Goal: Transaction & Acquisition: Purchase product/service

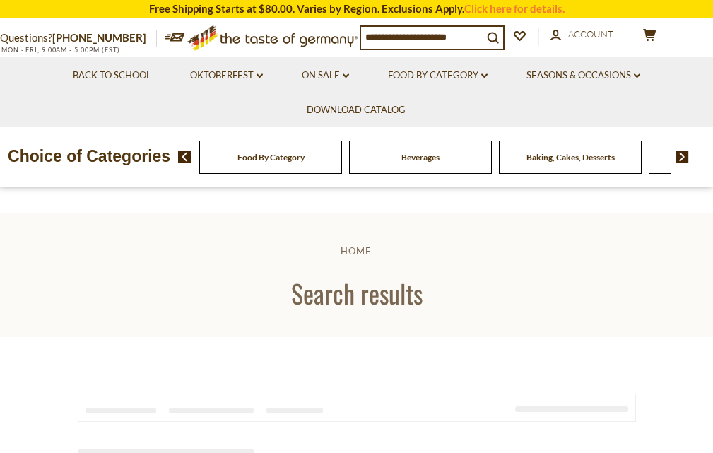
type input "**********"
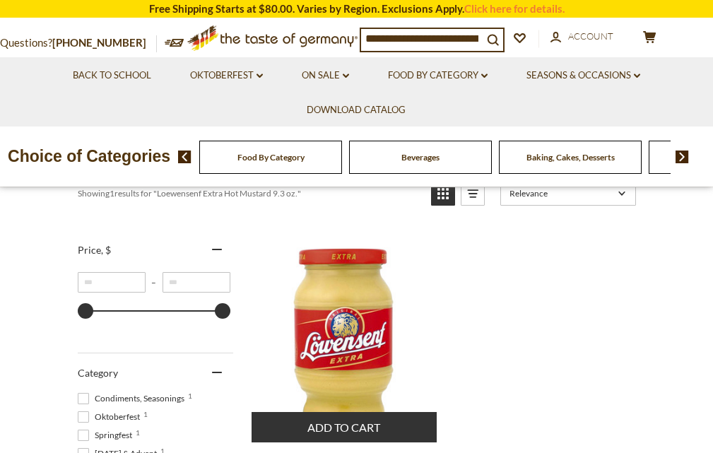
scroll to position [353, 0]
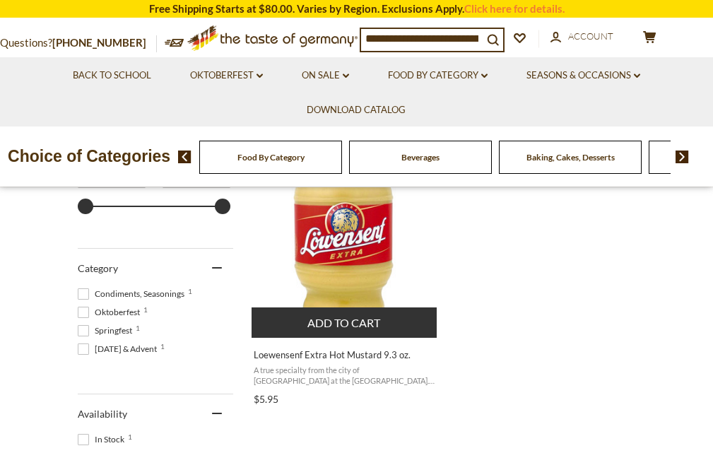
click at [351, 245] on img "Loewensenf Extra Hot Mustard 9.3 oz." at bounding box center [345, 231] width 187 height 187
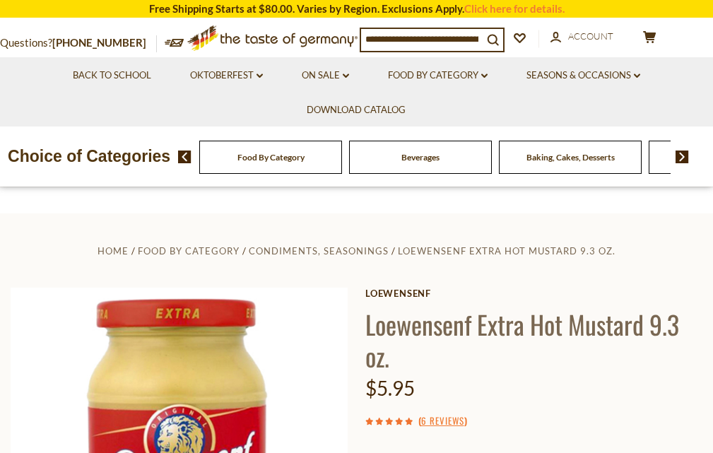
scroll to position [283, 0]
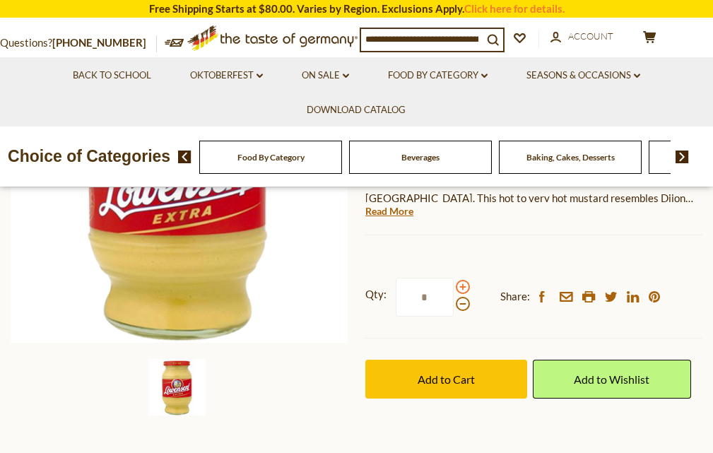
click at [462, 286] on span at bounding box center [463, 287] width 14 height 14
click at [454, 286] on input "*" at bounding box center [425, 297] width 58 height 39
click at [462, 286] on span at bounding box center [463, 287] width 14 height 14
click at [454, 286] on input "*" at bounding box center [425, 297] width 58 height 39
type input "*"
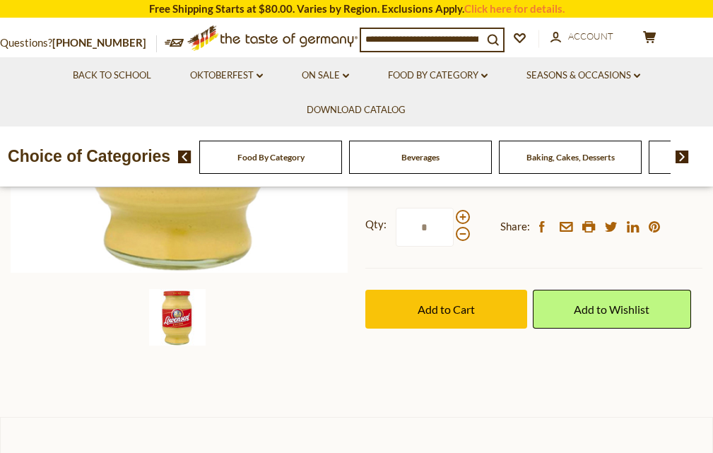
scroll to position [353, 0]
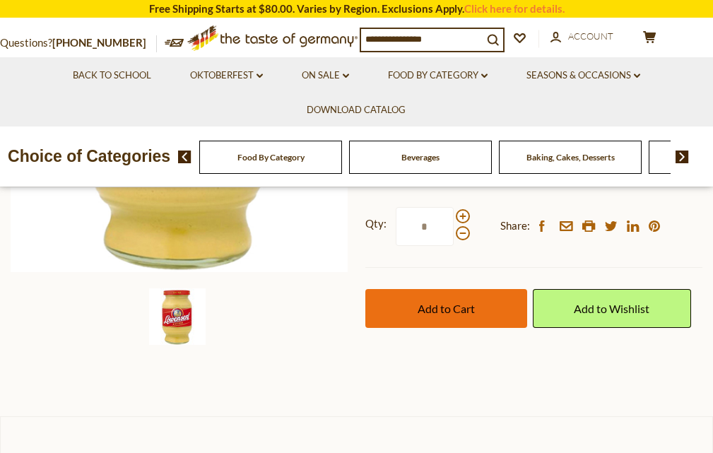
type input "*"
click at [433, 307] on span "Add to Cart" at bounding box center [446, 308] width 57 height 13
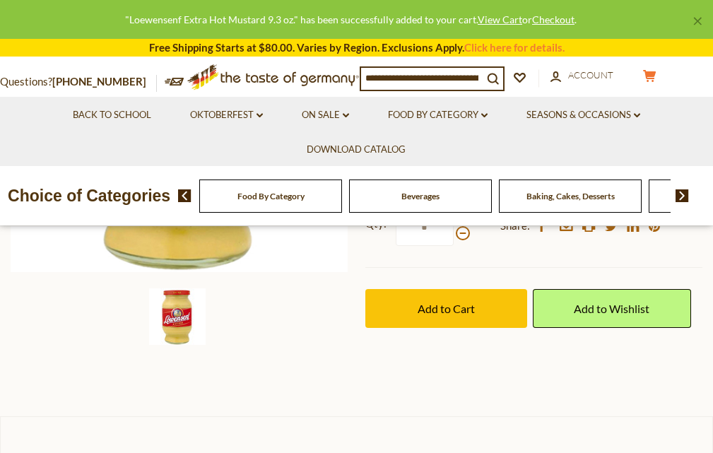
click at [643, 78] on icon "cart" at bounding box center [649, 76] width 13 height 12
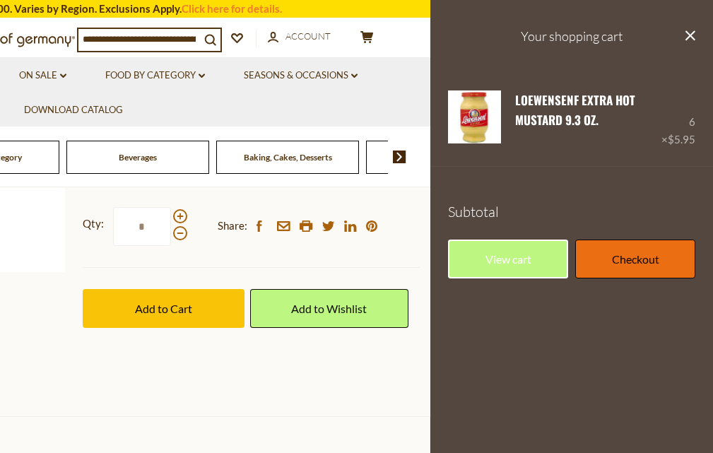
click at [618, 262] on link "Checkout" at bounding box center [635, 259] width 120 height 39
